Goal: Task Accomplishment & Management: Manage account settings

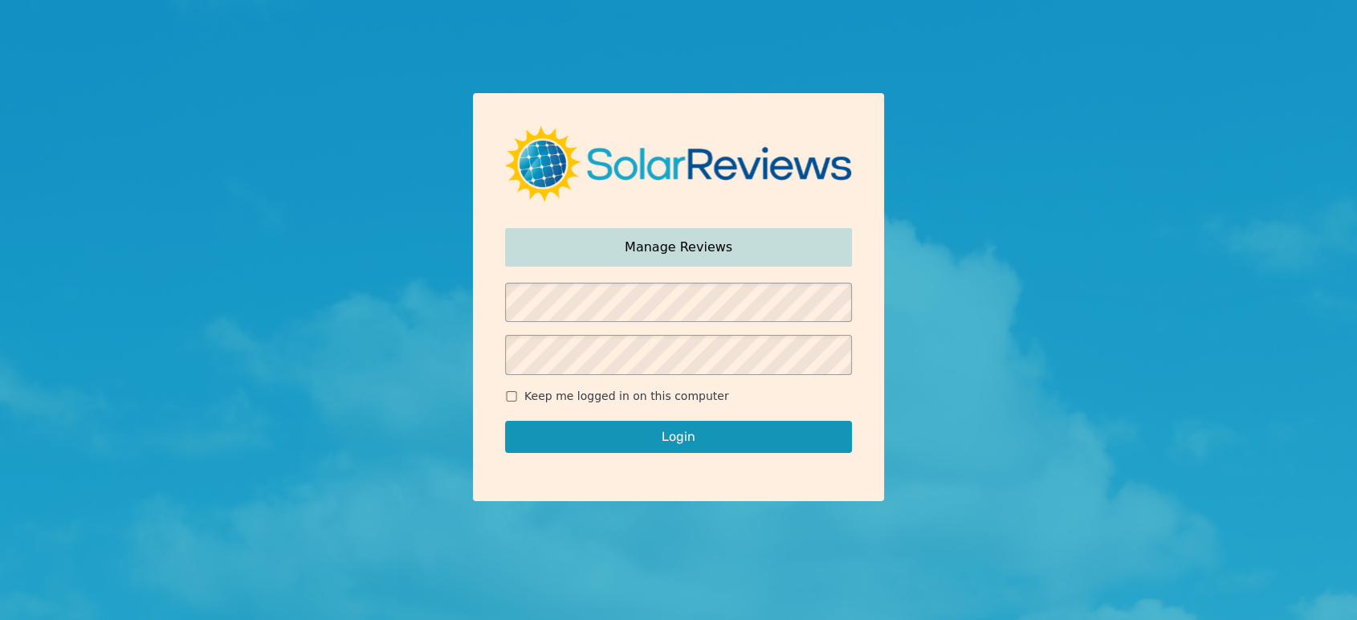
click at [603, 380] on form "Keep me logged in on this computer Login" at bounding box center [678, 376] width 347 height 186
click at [602, 398] on span "Keep me logged in on this computer" at bounding box center [626, 396] width 205 height 17
click at [518, 398] on input "Keep me logged in on this computer" at bounding box center [511, 396] width 13 height 10
checkbox input "true"
click at [624, 437] on button "Login" at bounding box center [678, 437] width 347 height 32
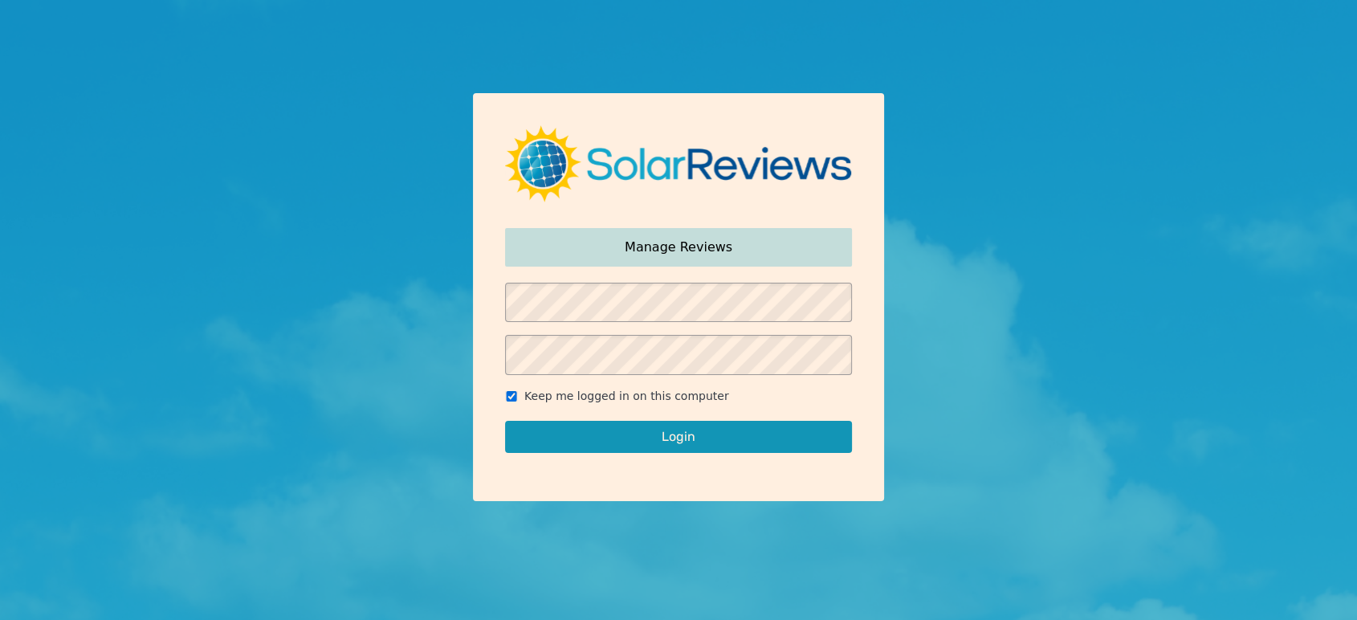
click at [694, 436] on button "Login" at bounding box center [678, 437] width 347 height 32
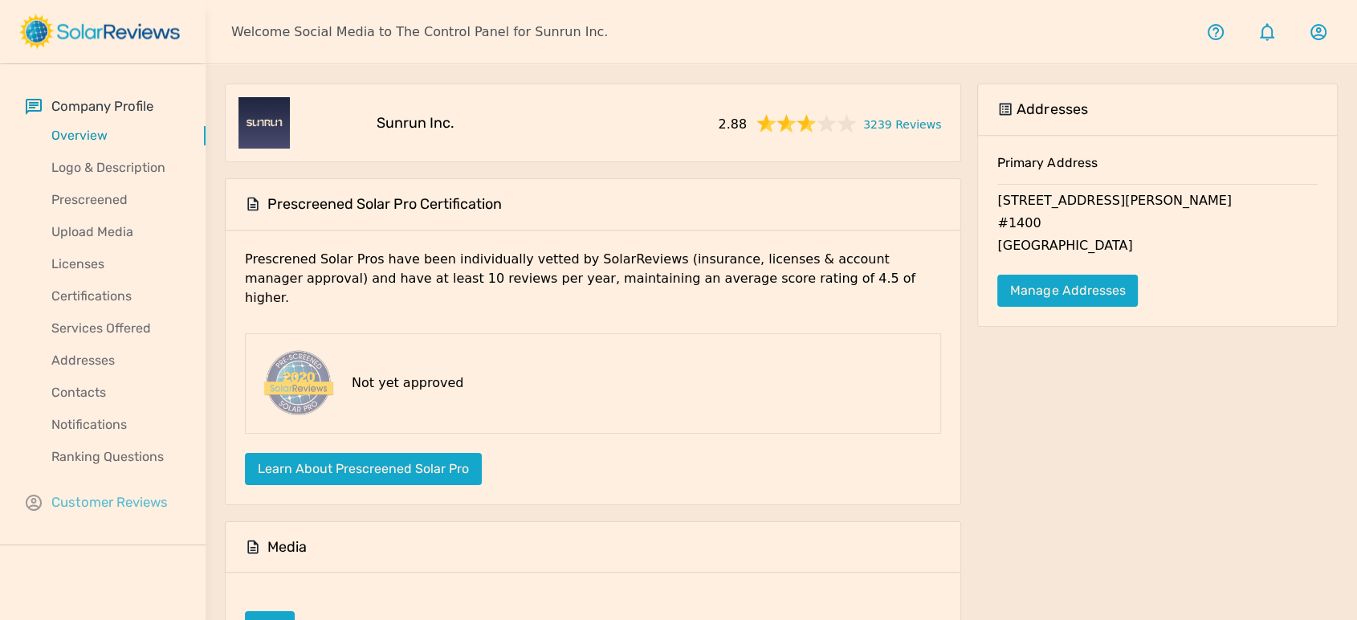
click at [125, 492] on p "Customer Reviews" at bounding box center [109, 502] width 116 height 20
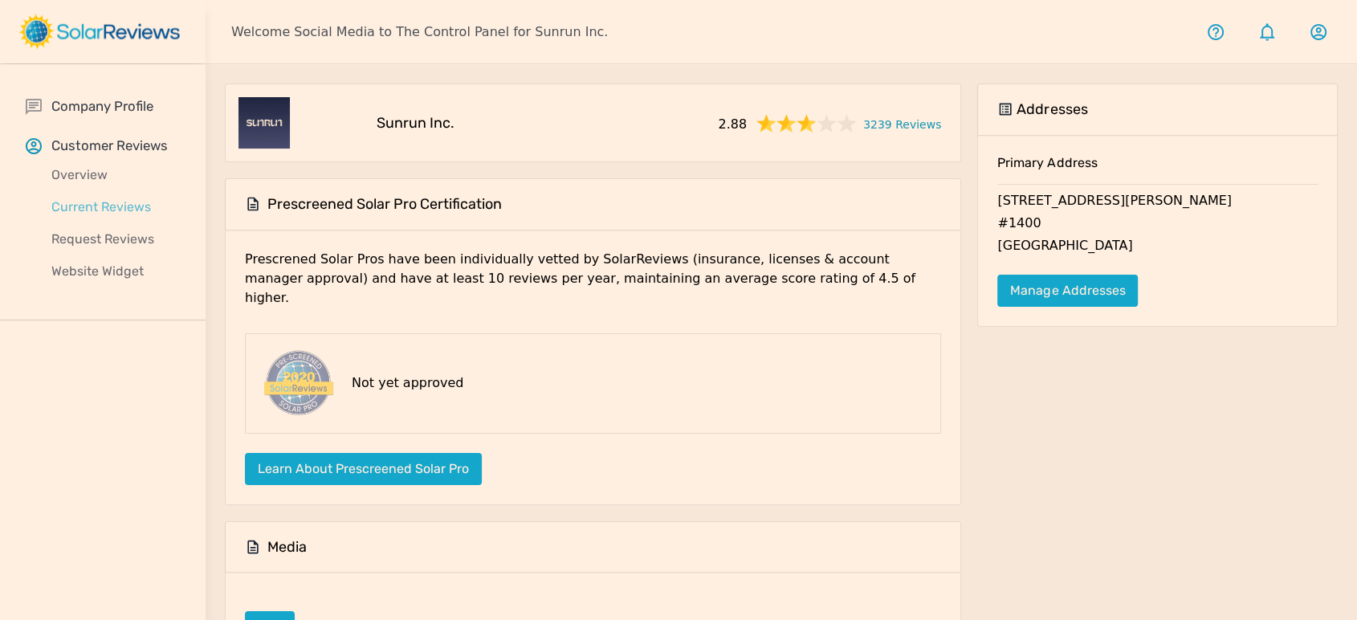
click at [110, 198] on p "Current Reviews" at bounding box center [116, 207] width 180 height 19
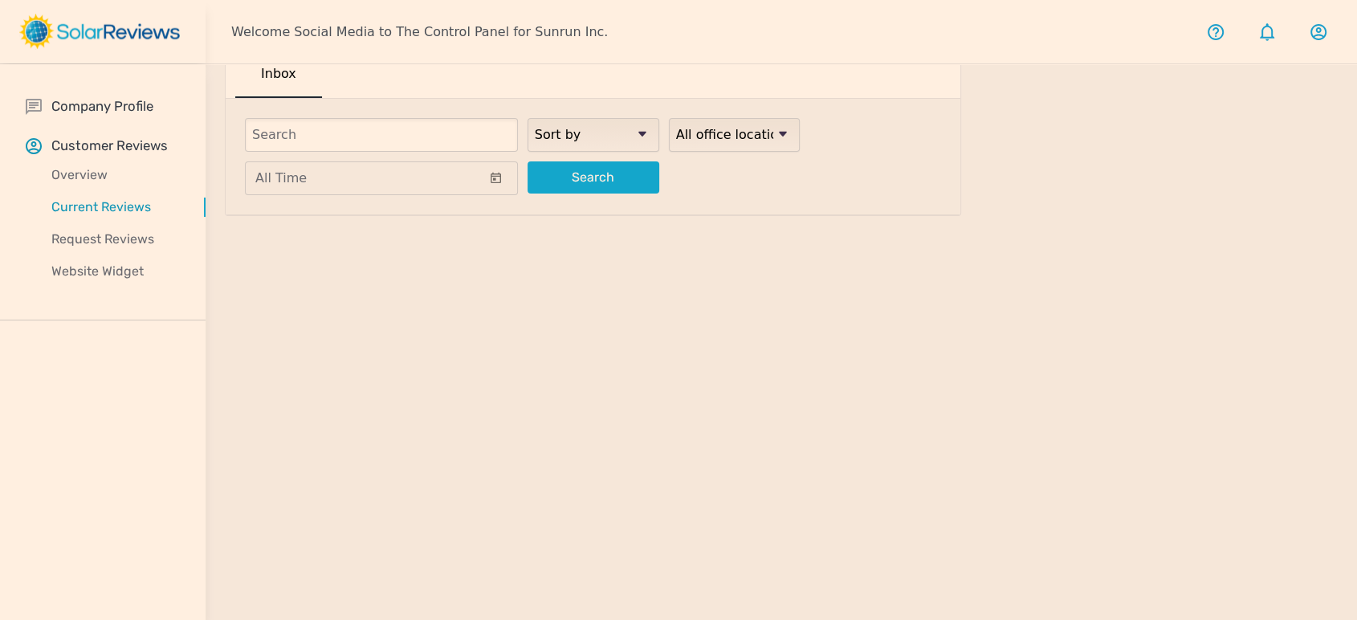
scroll to position [64, 0]
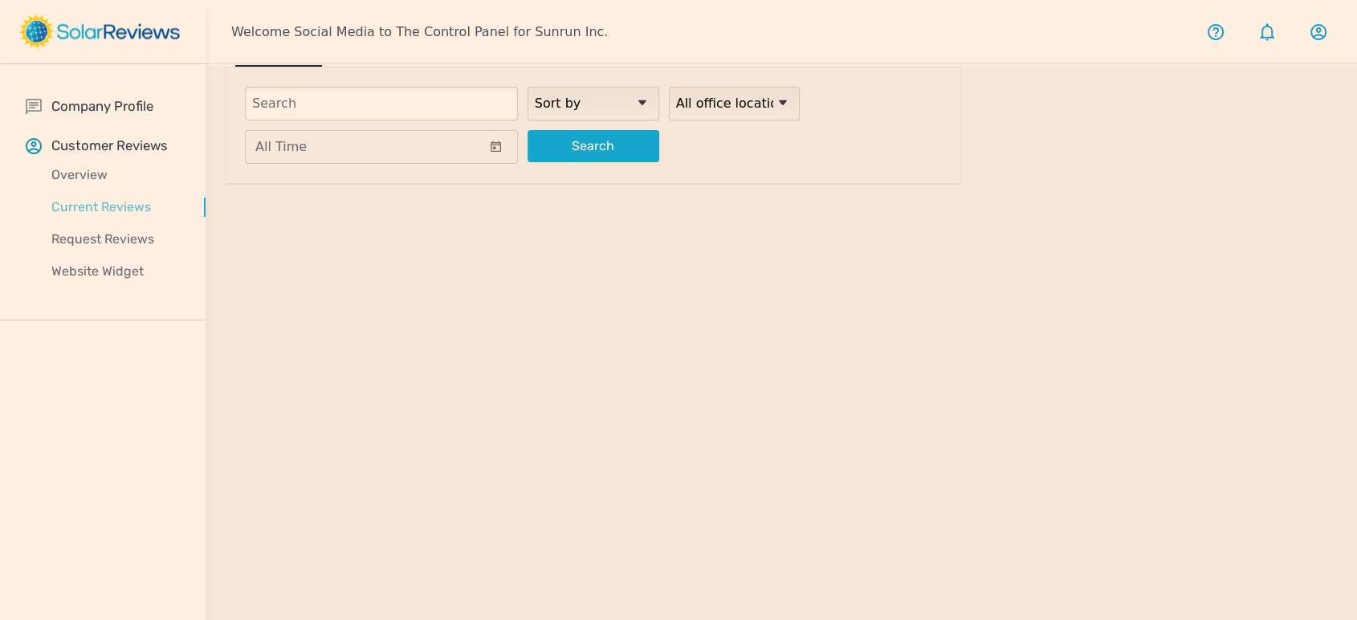
click at [116, 204] on p "Current Reviews" at bounding box center [116, 207] width 180 height 19
click at [112, 242] on p "Request Reviews" at bounding box center [116, 239] width 180 height 19
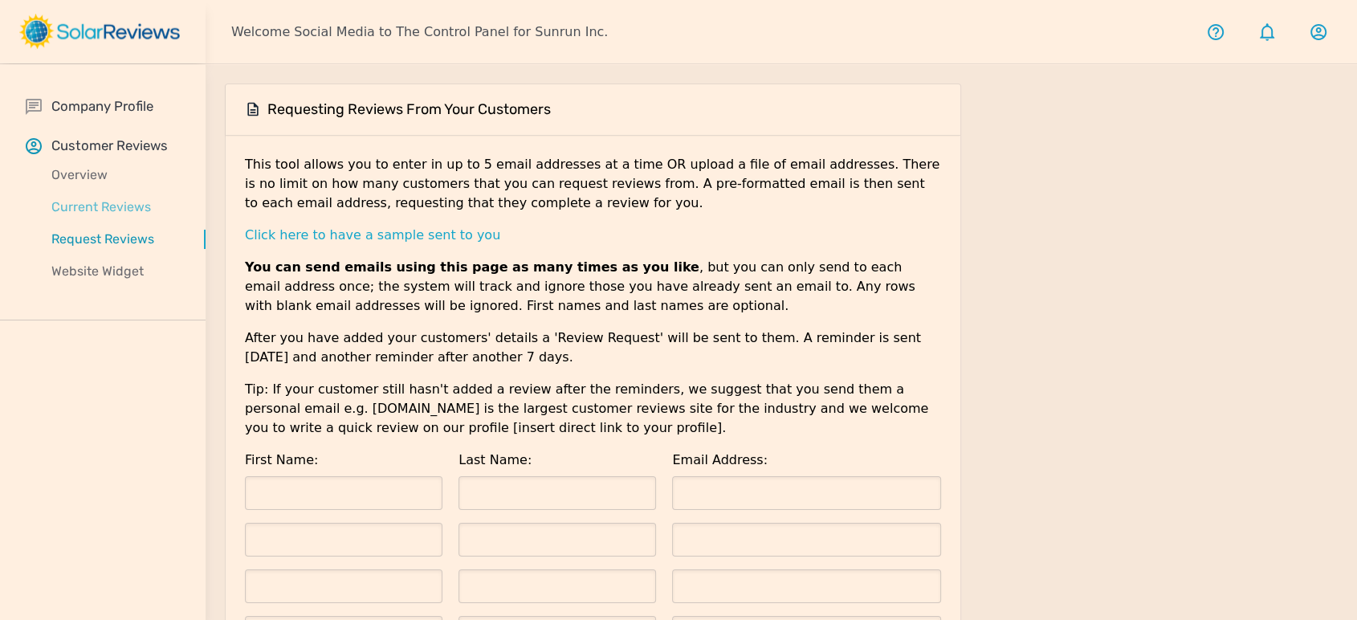
click at [128, 210] on p "Current Reviews" at bounding box center [116, 207] width 180 height 19
